Goal: Information Seeking & Learning: Learn about a topic

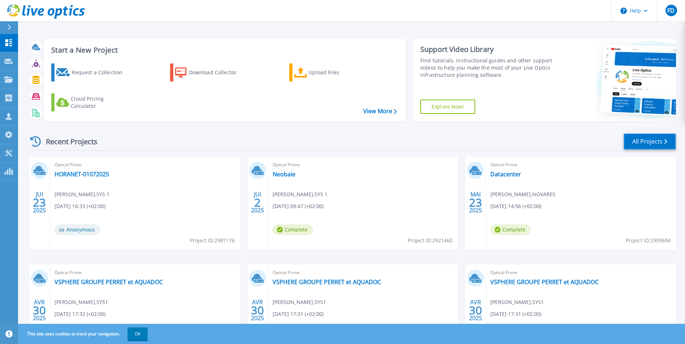
click at [636, 143] on link "All Projects" at bounding box center [650, 142] width 52 height 16
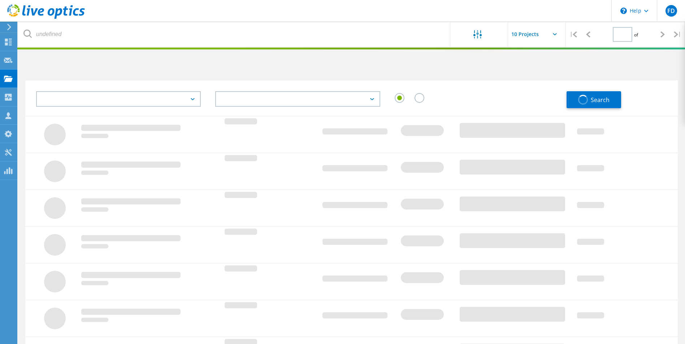
type input "1"
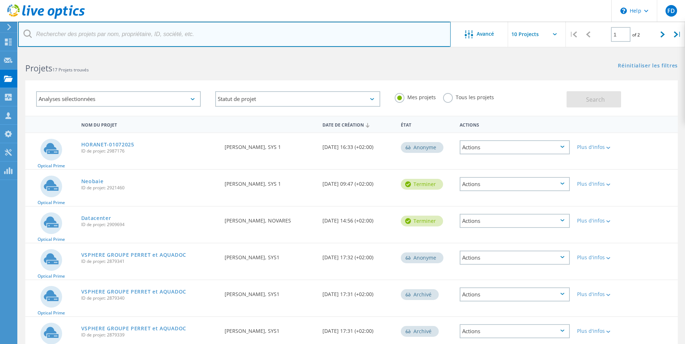
click at [103, 35] on input "text" at bounding box center [234, 34] width 433 height 25
type input ","
type input "novares"
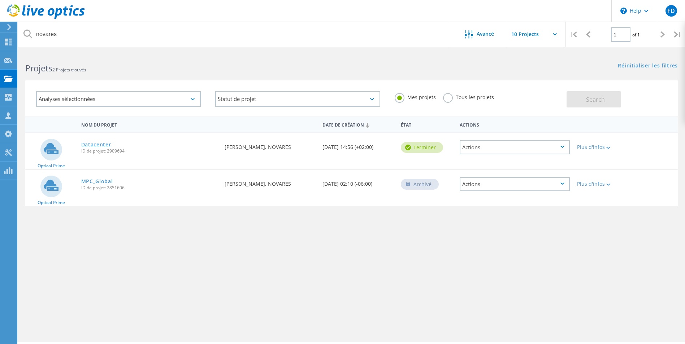
click at [97, 143] on link "Datacenter" at bounding box center [96, 144] width 30 height 5
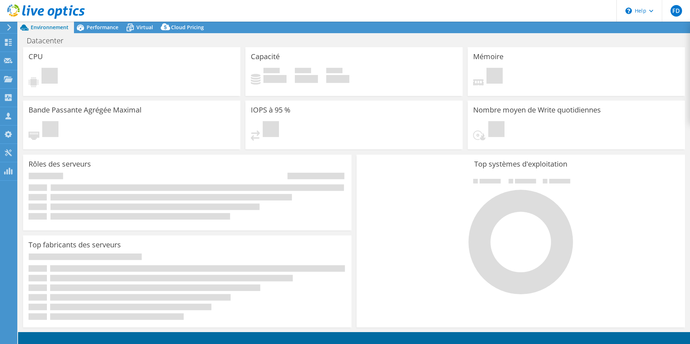
select select "EULondon"
select select "EUR"
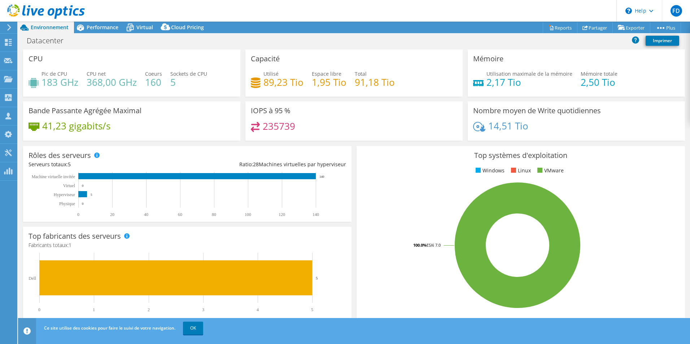
click at [276, 126] on h4 "235739" at bounding box center [279, 126] width 32 height 8
click at [112, 27] on span "Performance" at bounding box center [103, 27] width 32 height 7
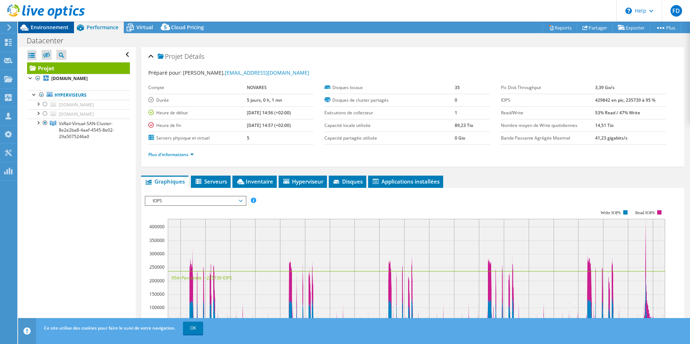
click at [50, 25] on span "Environnement" at bounding box center [50, 27] width 38 height 7
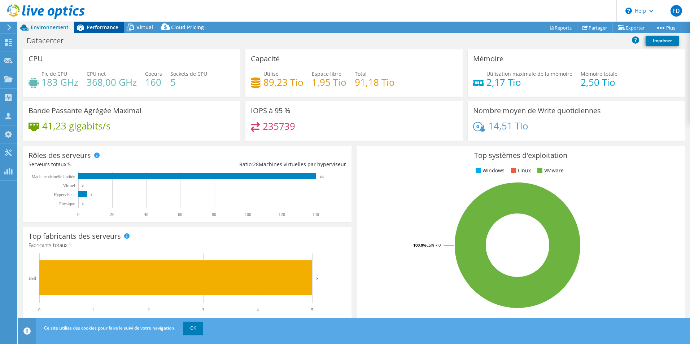
click at [104, 26] on span "Performance" at bounding box center [103, 27] width 32 height 7
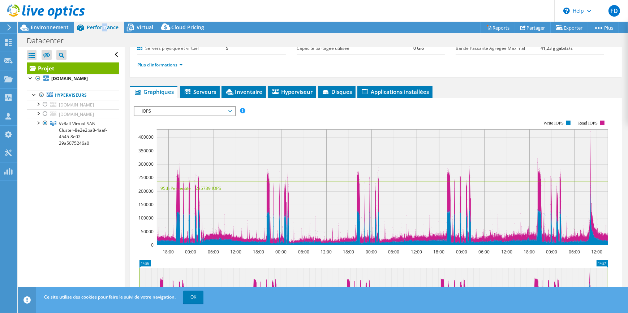
scroll to position [123, 0]
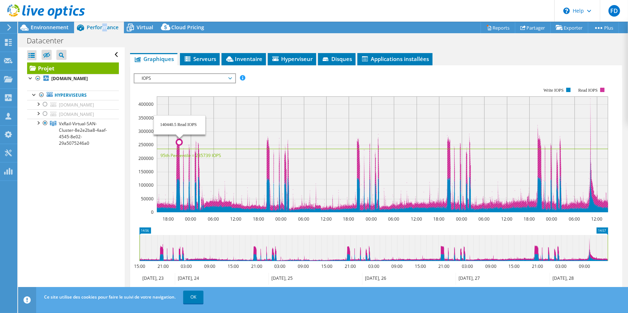
click at [177, 159] on icon at bounding box center [382, 153] width 451 height 115
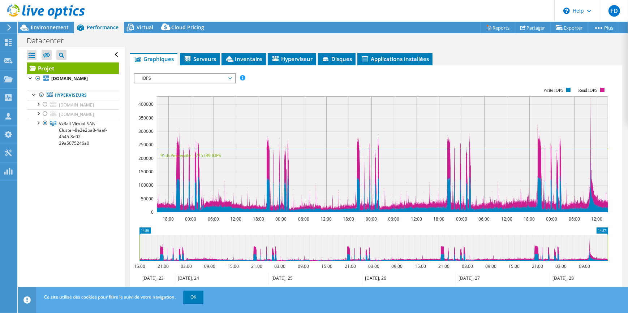
drag, startPoint x: 61, startPoint y: 218, endPoint x: 55, endPoint y: 214, distance: 7.4
click at [62, 217] on div "Ouvrir tout Fermer tout Masquer les nœuds exclus Filtre de l'arborescence des p…" at bounding box center [71, 173] width 106 height 252
click at [55, 29] on span "Environnement" at bounding box center [50, 27] width 38 height 7
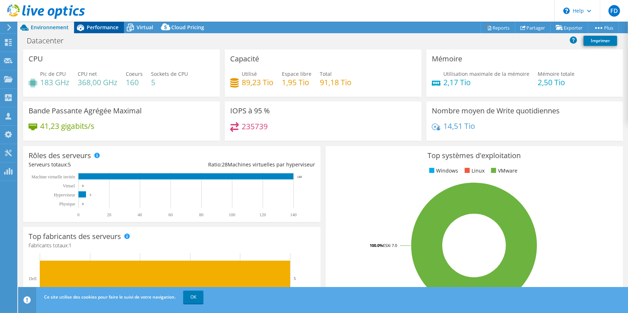
click at [94, 29] on span "Performance" at bounding box center [103, 27] width 32 height 7
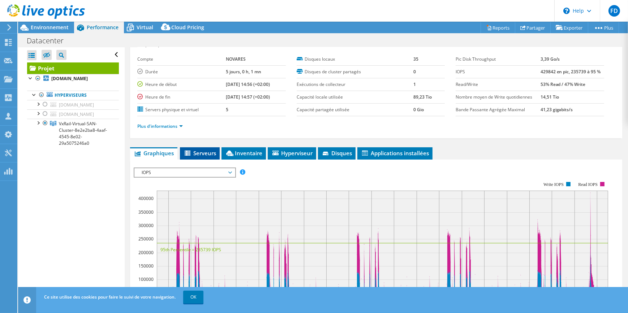
scroll to position [27, 0]
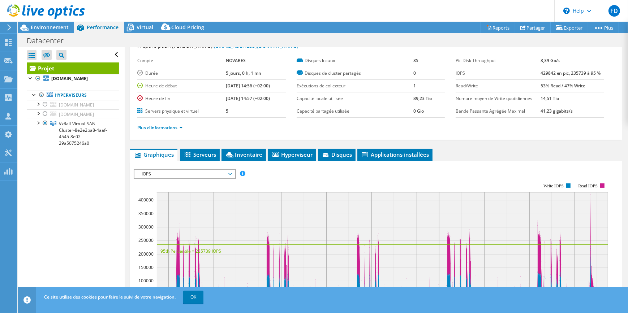
click at [172, 170] on span "IOPS" at bounding box center [184, 174] width 93 height 9
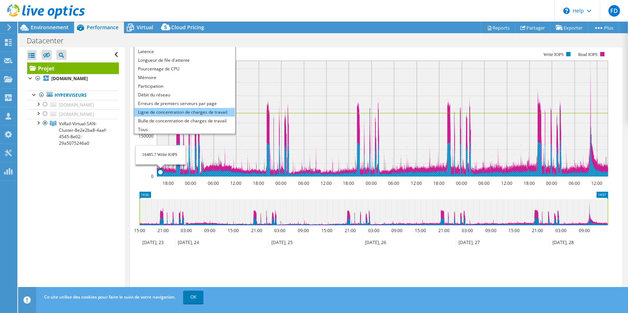
scroll to position [0, 0]
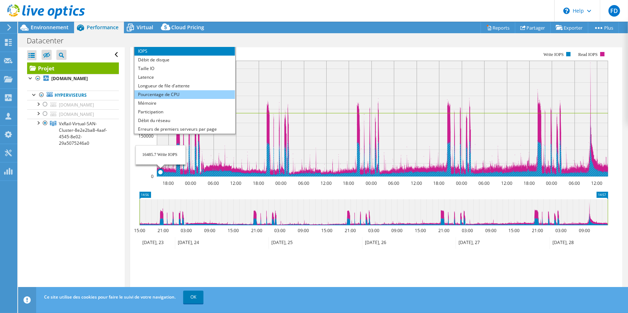
click at [169, 91] on li "Pourcentage de CPU" at bounding box center [184, 94] width 100 height 9
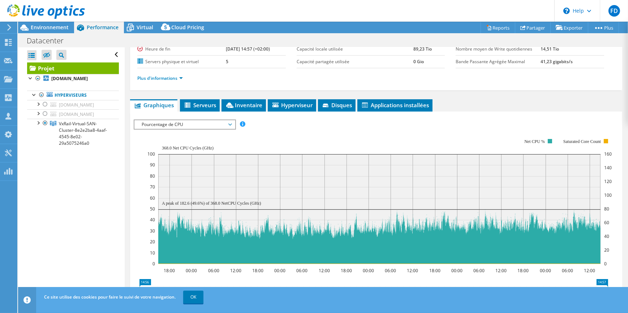
scroll to position [93, 0]
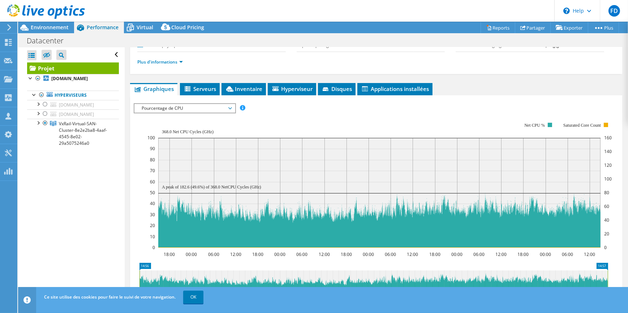
click at [229, 108] on span "Pourcentage de CPU" at bounding box center [184, 108] width 93 height 9
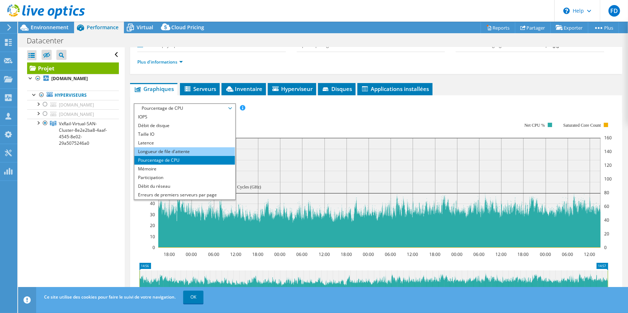
click at [158, 149] on li "Longueur de file d'attente" at bounding box center [184, 151] width 100 height 9
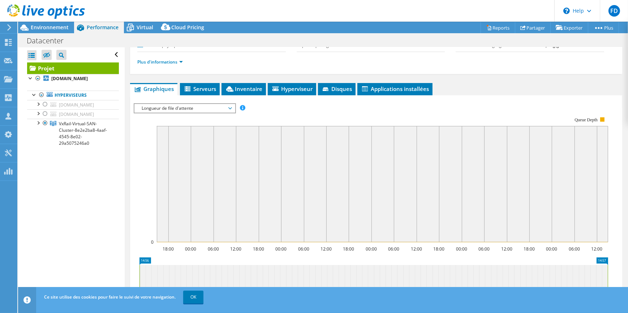
click at [185, 104] on span "Longueur de file d'attente" at bounding box center [184, 108] width 93 height 9
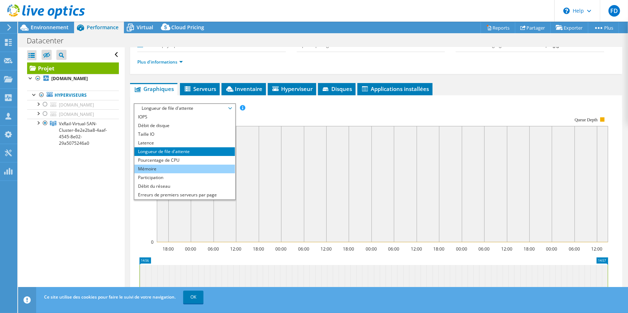
click at [167, 165] on li "Mémoire" at bounding box center [184, 169] width 100 height 9
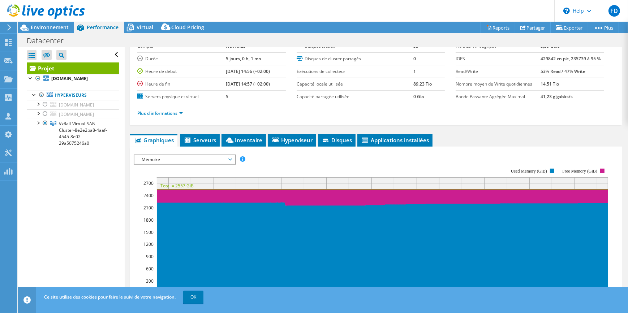
scroll to position [65, 0]
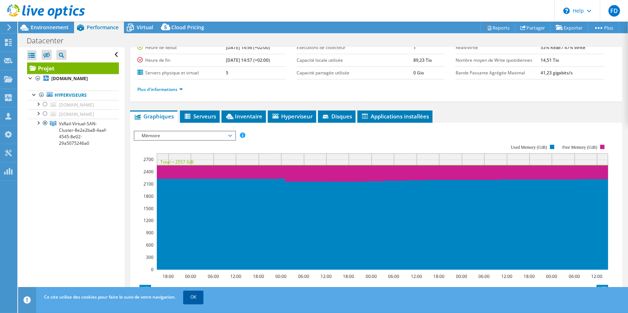
click at [195, 297] on link "OK" at bounding box center [193, 297] width 20 height 13
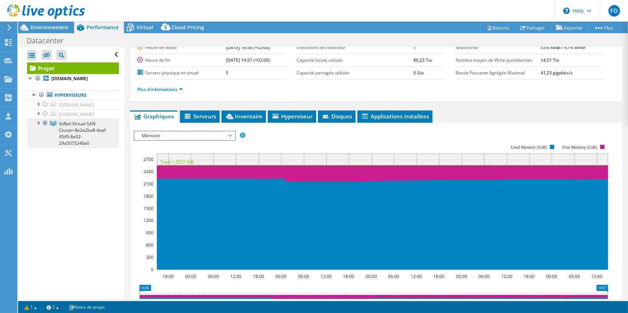
click at [71, 141] on span "VxRail-Virtual-SAN-Cluster-8e2e2ba8-4aaf-4545-8e02-29a5075246a0" at bounding box center [83, 134] width 48 height 26
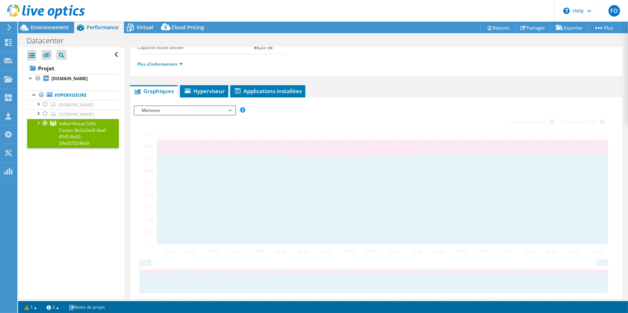
click at [36, 120] on div at bounding box center [37, 122] width 7 height 7
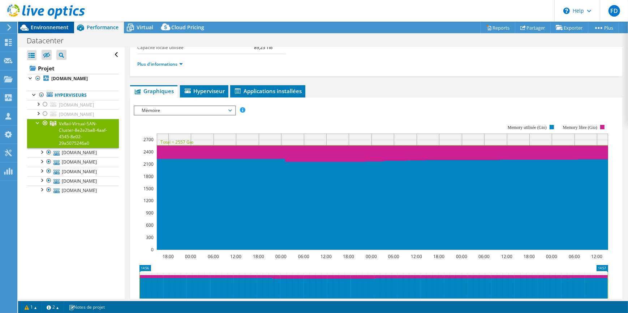
click at [48, 29] on span "Environnement" at bounding box center [50, 27] width 38 height 7
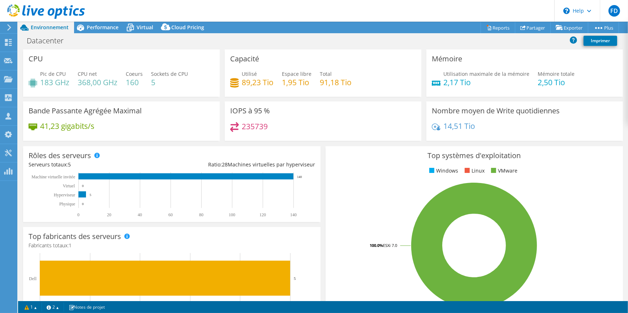
click at [325, 151] on div "Top systèmes d'exploitation Windows Linux VMware 100.0% ESXi 7.0" at bounding box center [473, 232] width 297 height 173
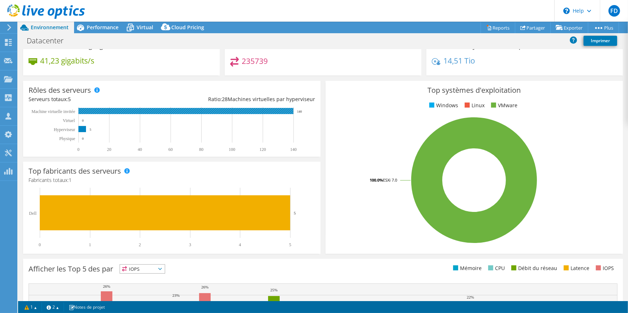
scroll to position [0, 0]
